Goal: Transaction & Acquisition: Purchase product/service

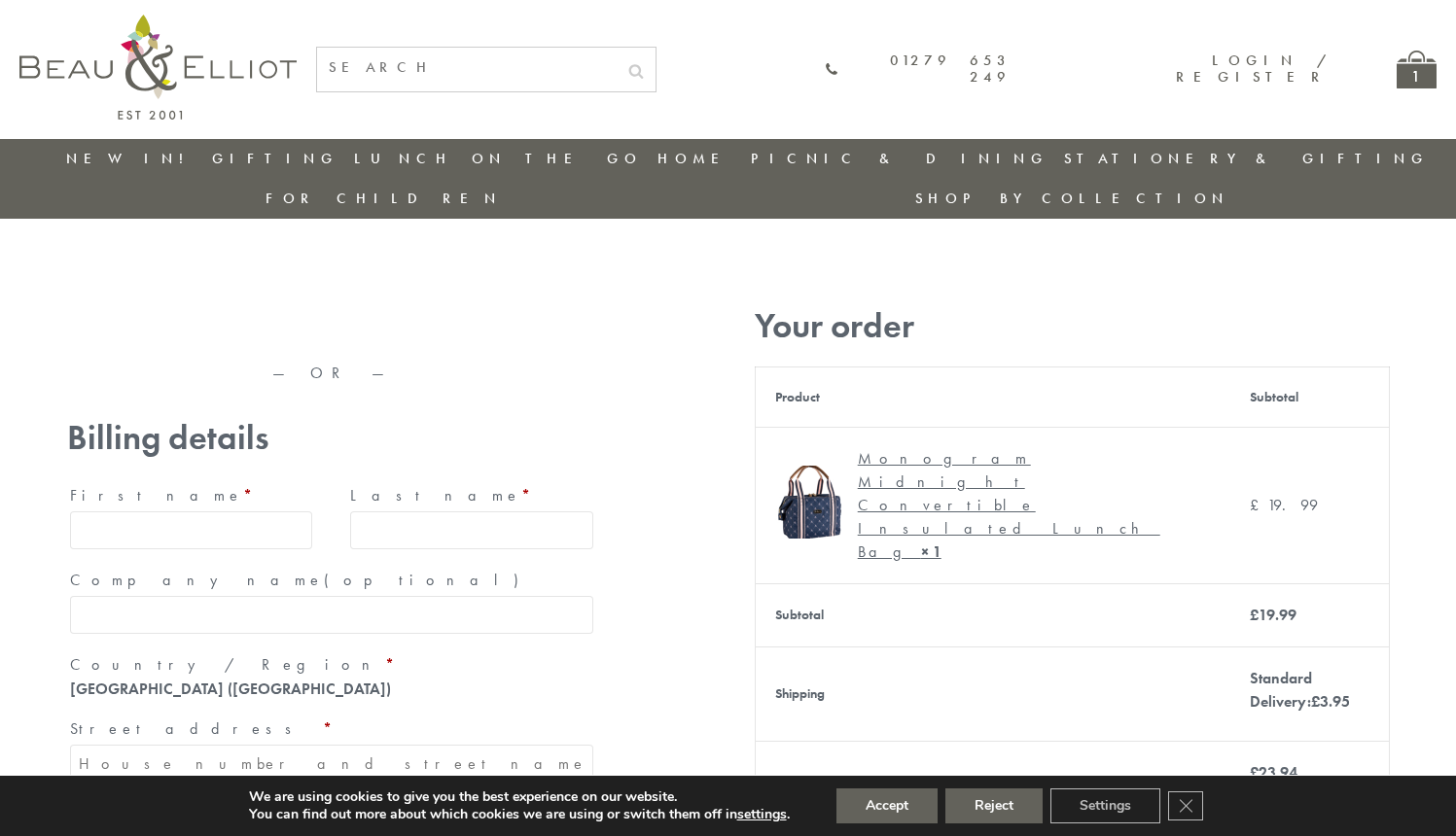
type input "maria33@yahoo.com"
type input "Maria"
type input "Williams"
type input "23, Scottsdale, Happytown"
type input "London"
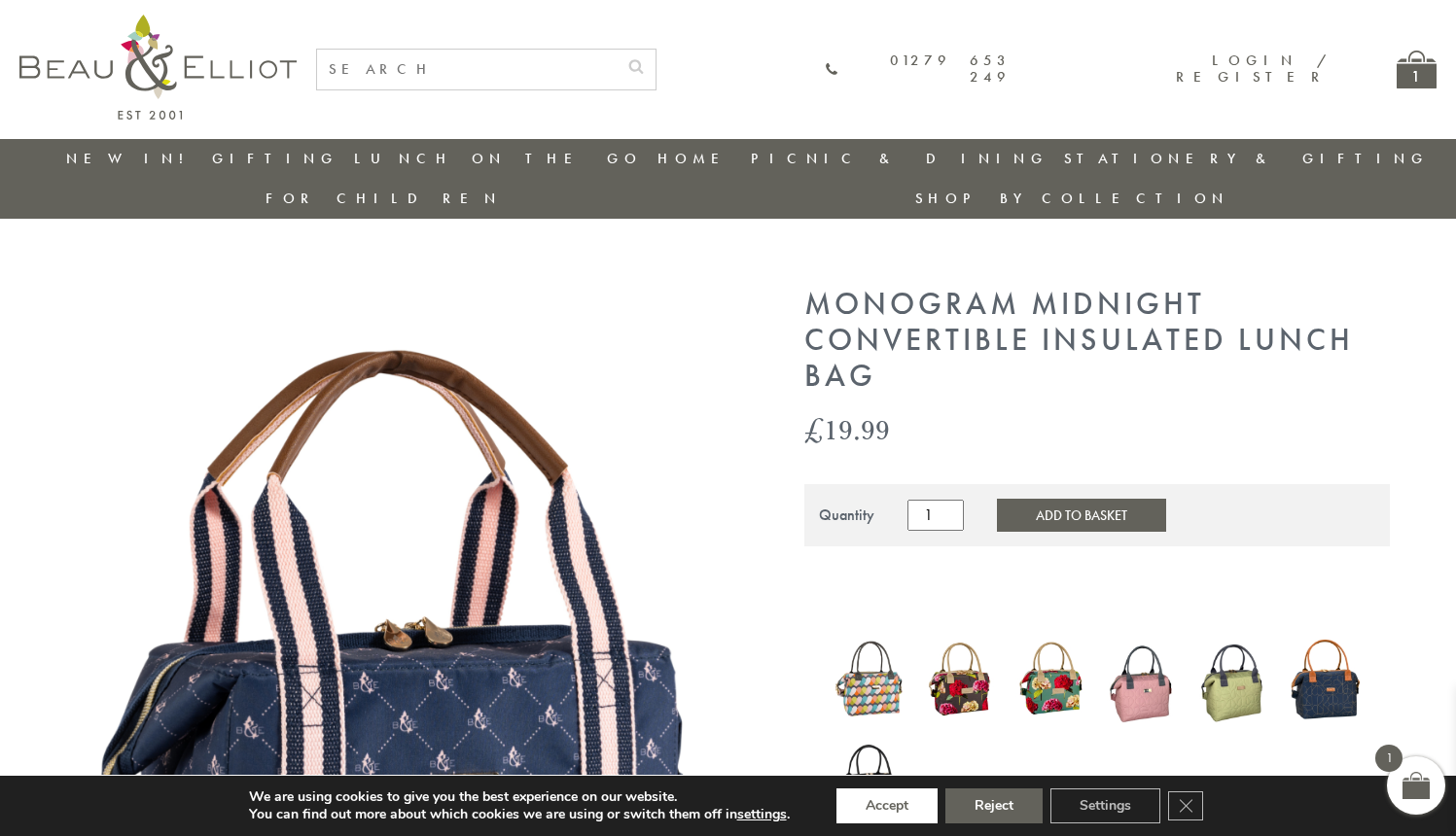
click at [888, 806] on button "Accept" at bounding box center [887, 806] width 101 height 35
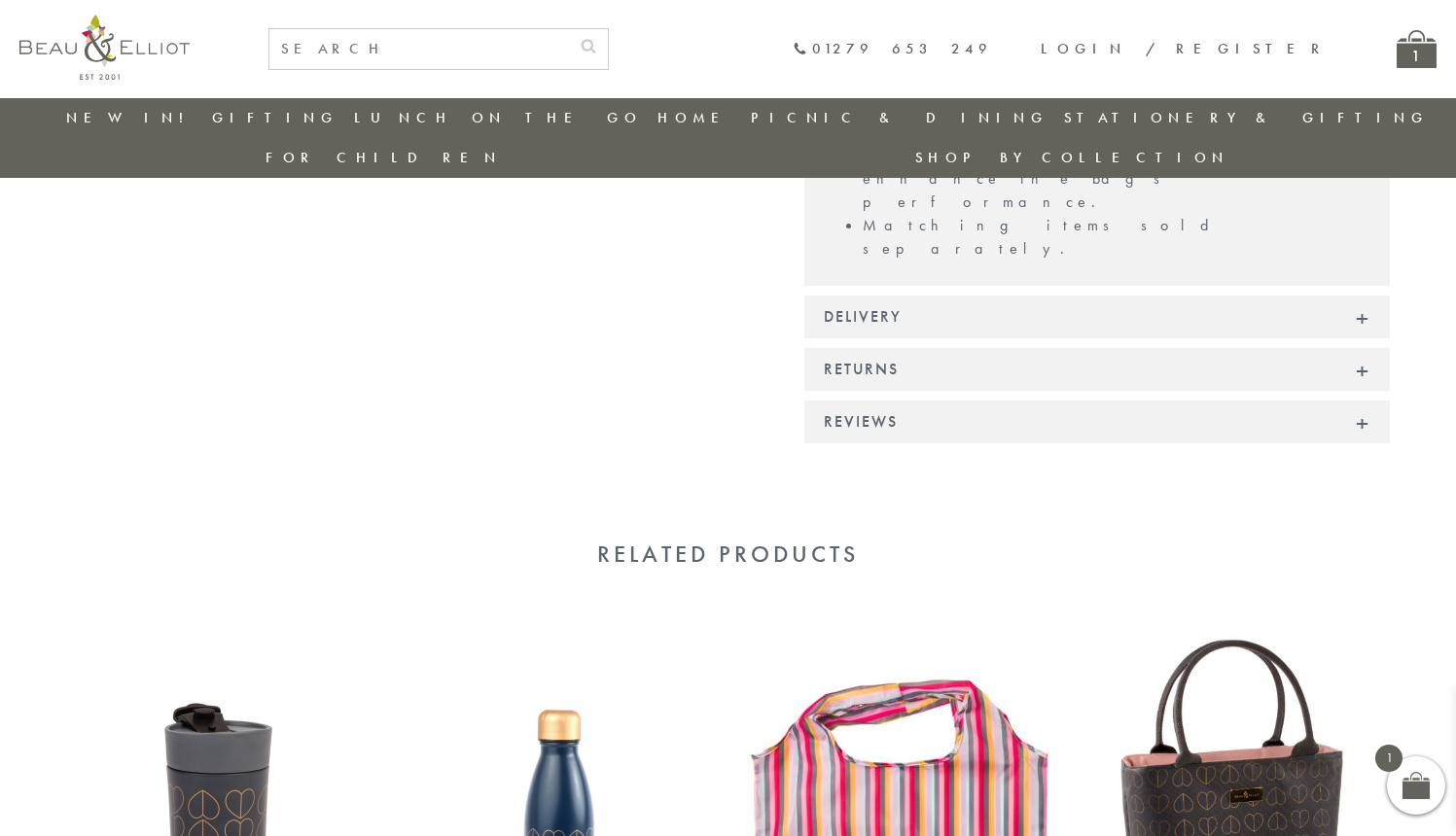
scroll to position [1673, 0]
